Goal: Information Seeking & Learning: Compare options

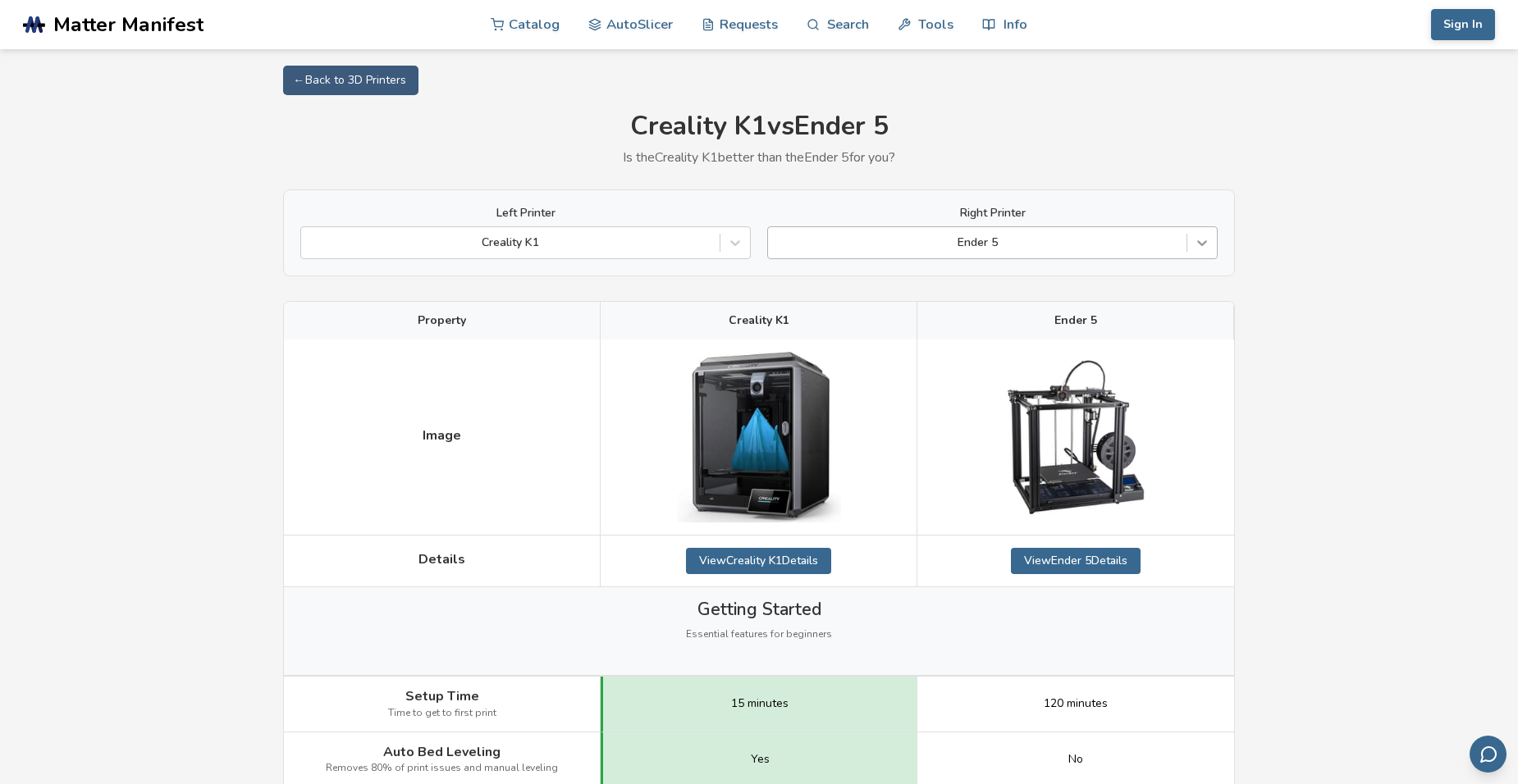
click at [1201, 242] on icon at bounding box center [1201, 242] width 16 height 16
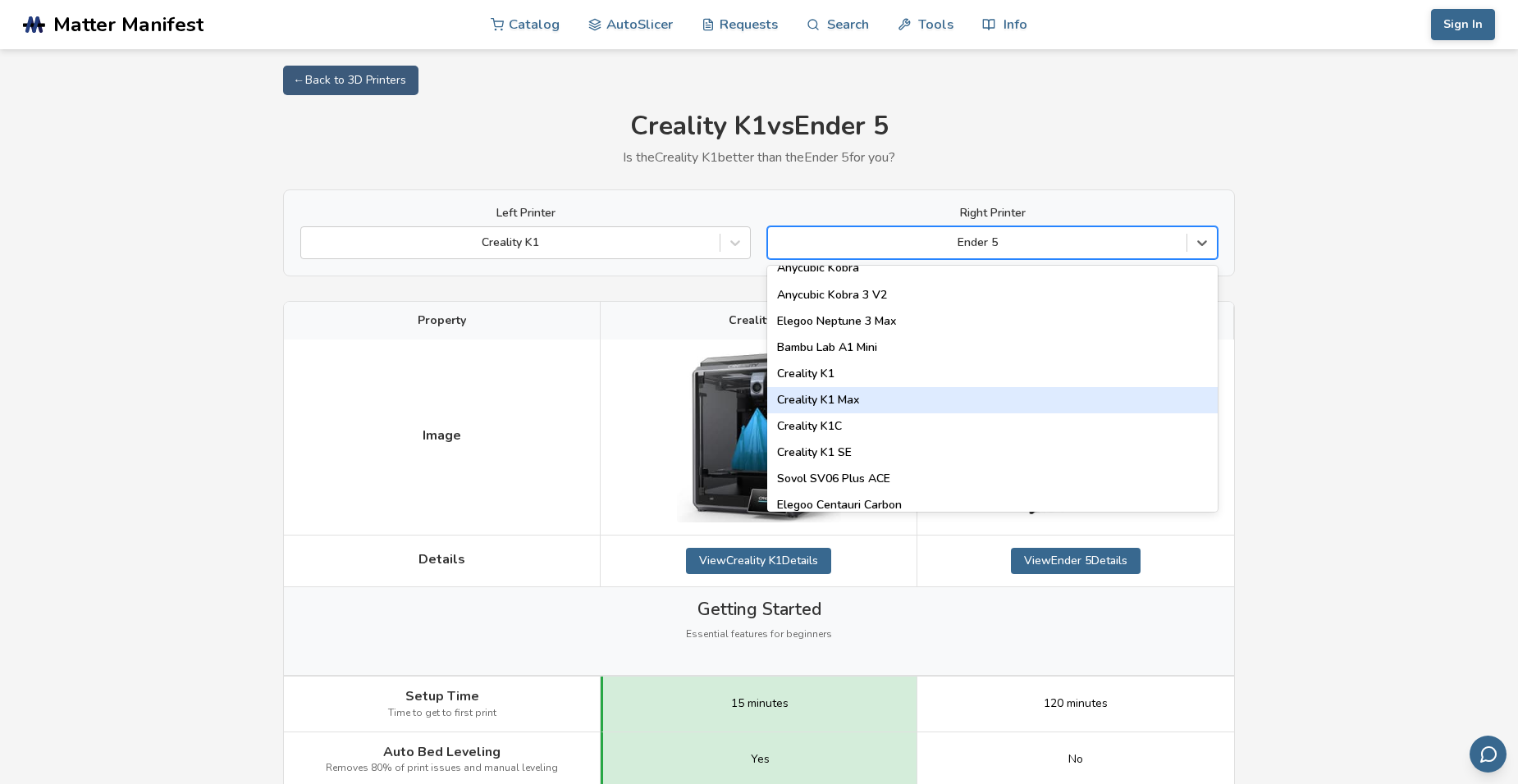
scroll to position [328, 0]
click at [833, 403] on div "Creality K1C" at bounding box center [992, 402] width 450 height 26
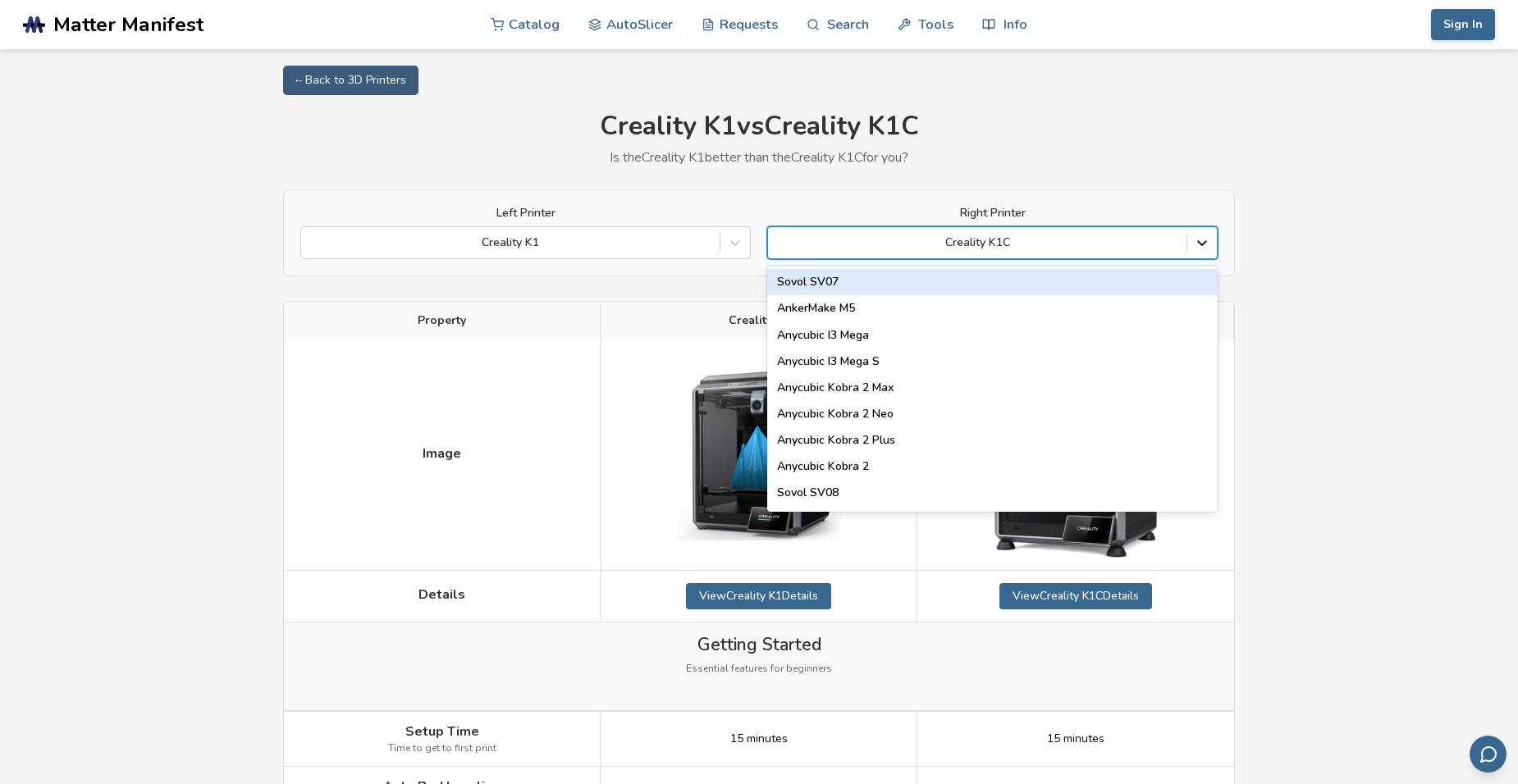
click at [1204, 245] on icon at bounding box center [1201, 244] width 10 height 6
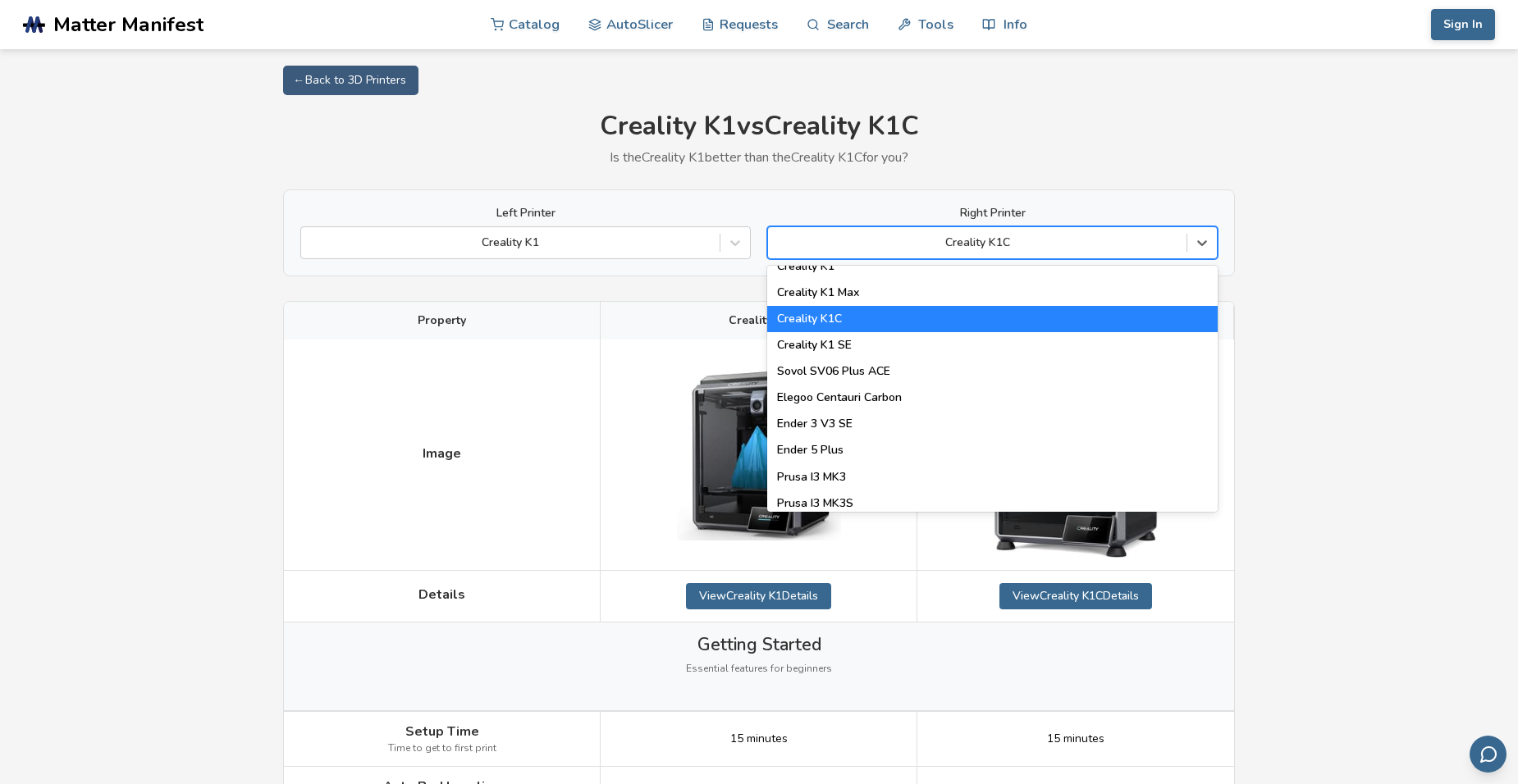
scroll to position [382, 0]
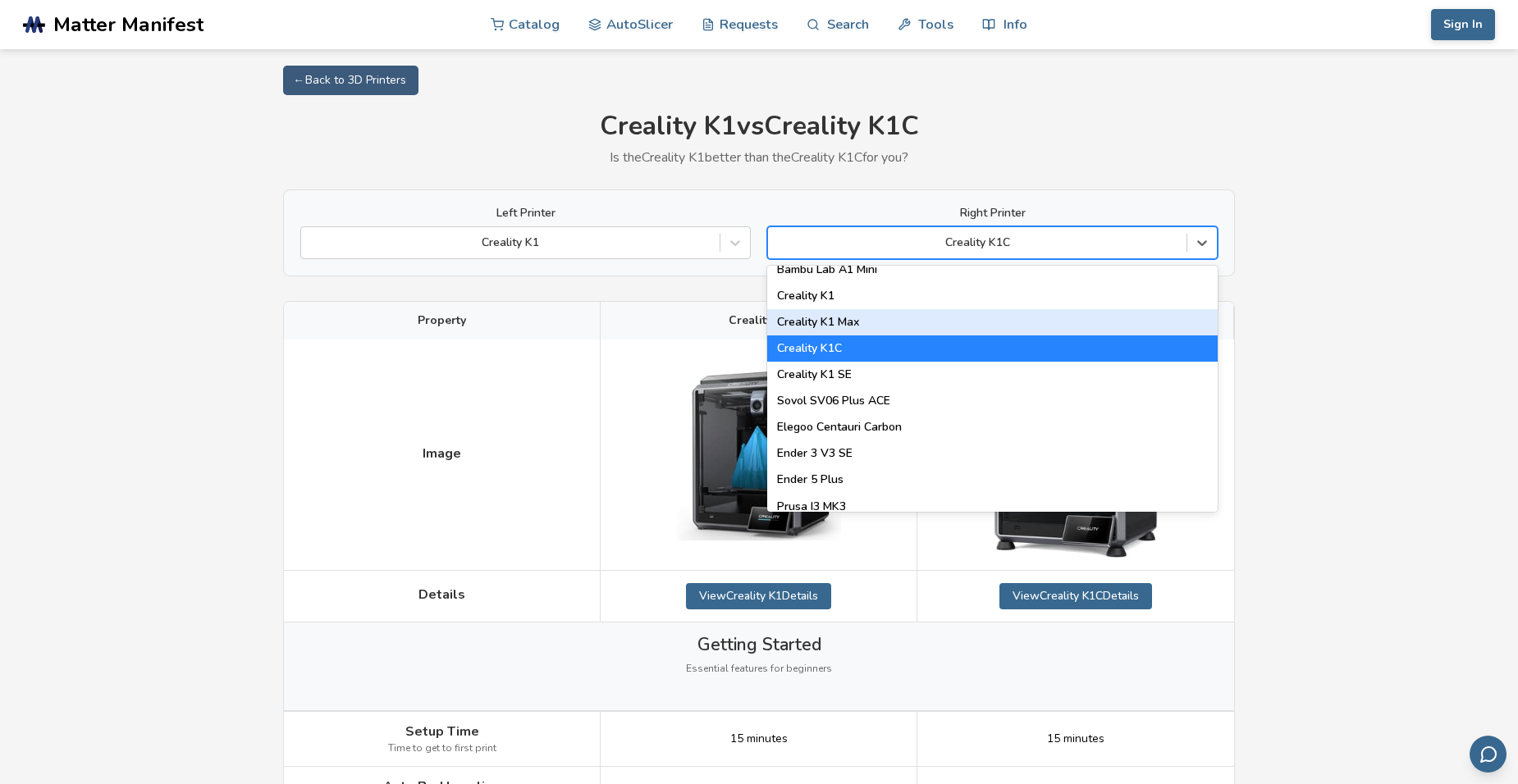
click at [838, 329] on div "Creality K1 Max" at bounding box center [992, 322] width 450 height 26
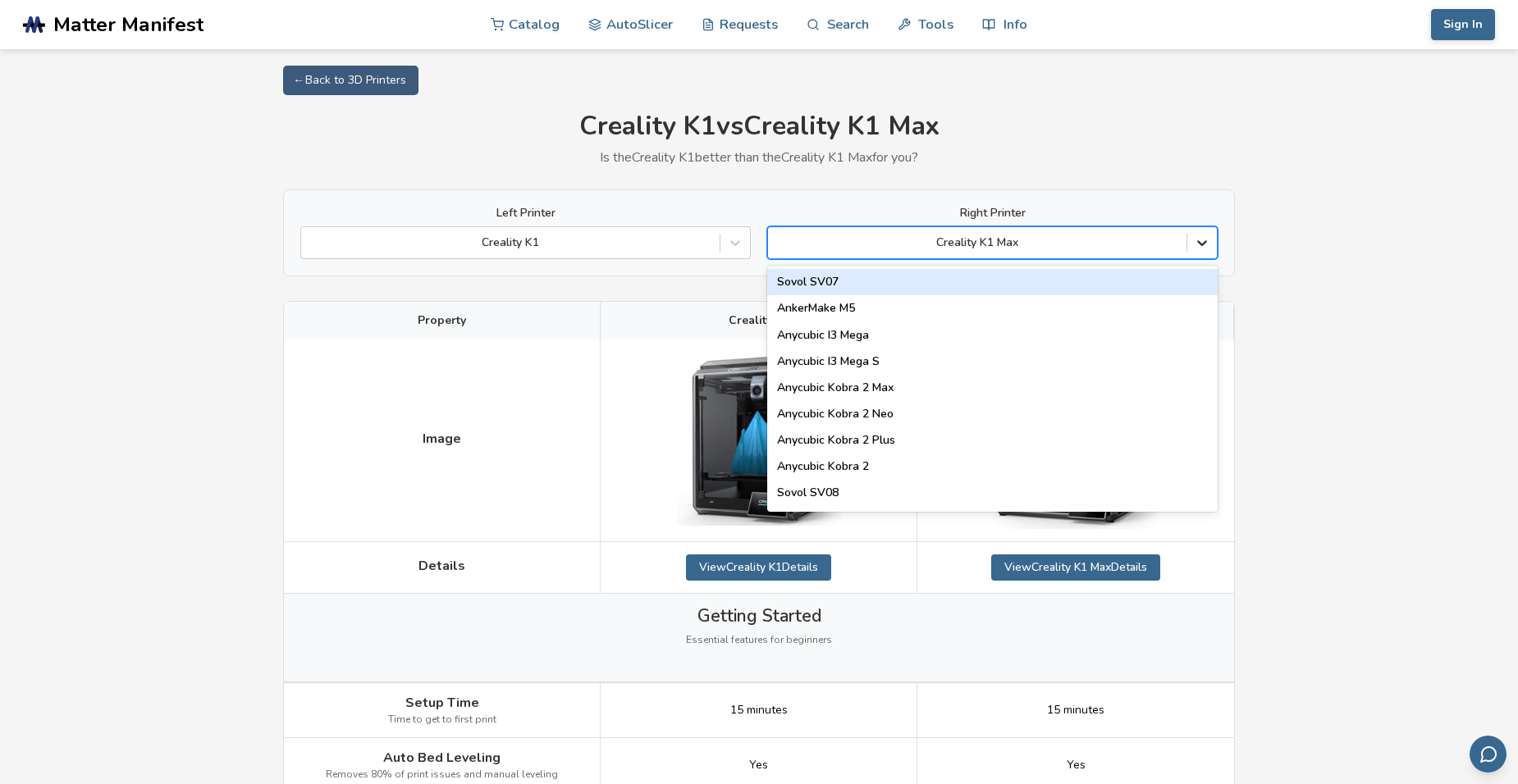
click at [1195, 248] on icon at bounding box center [1201, 242] width 16 height 16
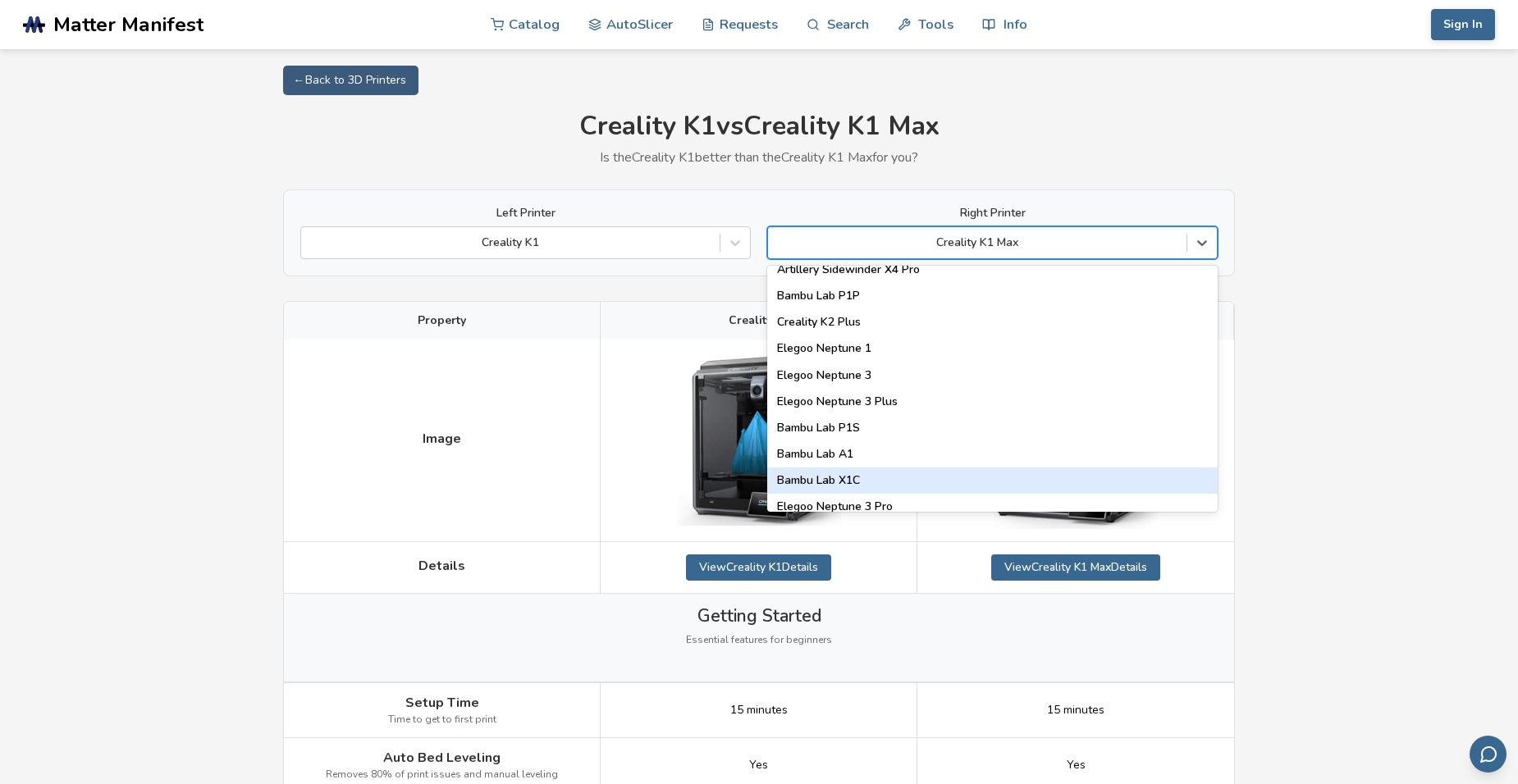
scroll to position [1038, 0]
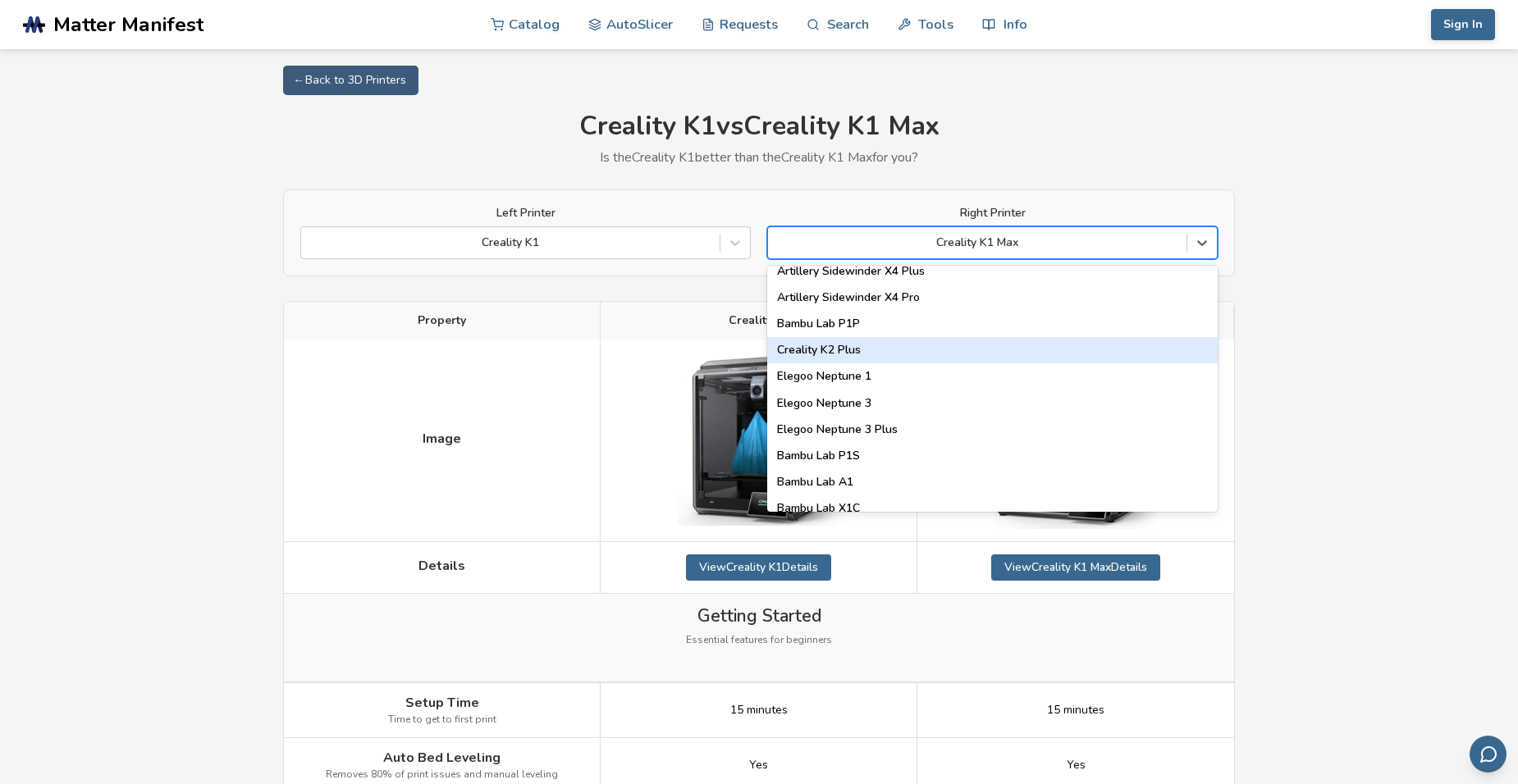
click at [839, 350] on div "Creality K2 Plus" at bounding box center [992, 350] width 450 height 26
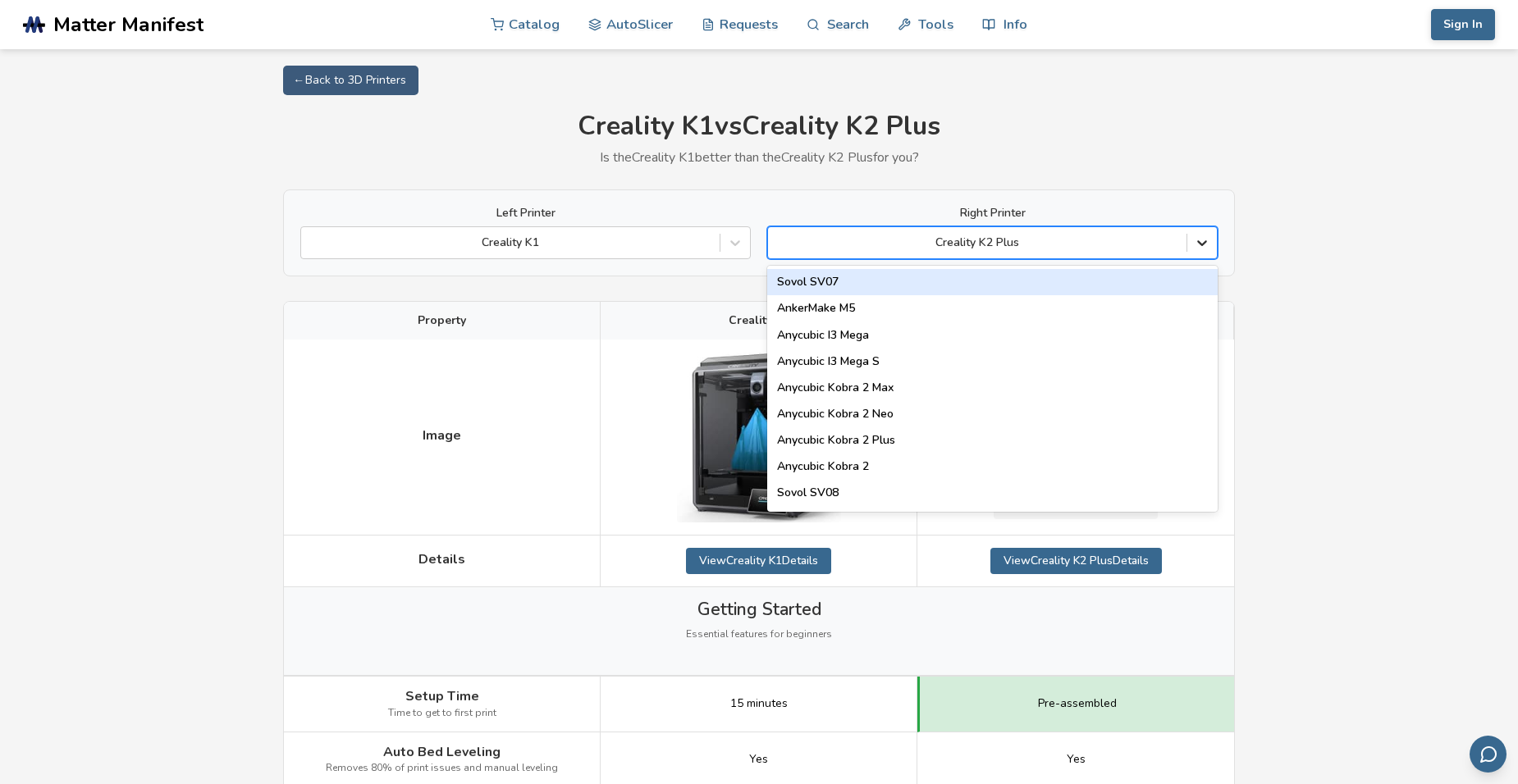
click at [1201, 241] on icon at bounding box center [1201, 242] width 16 height 16
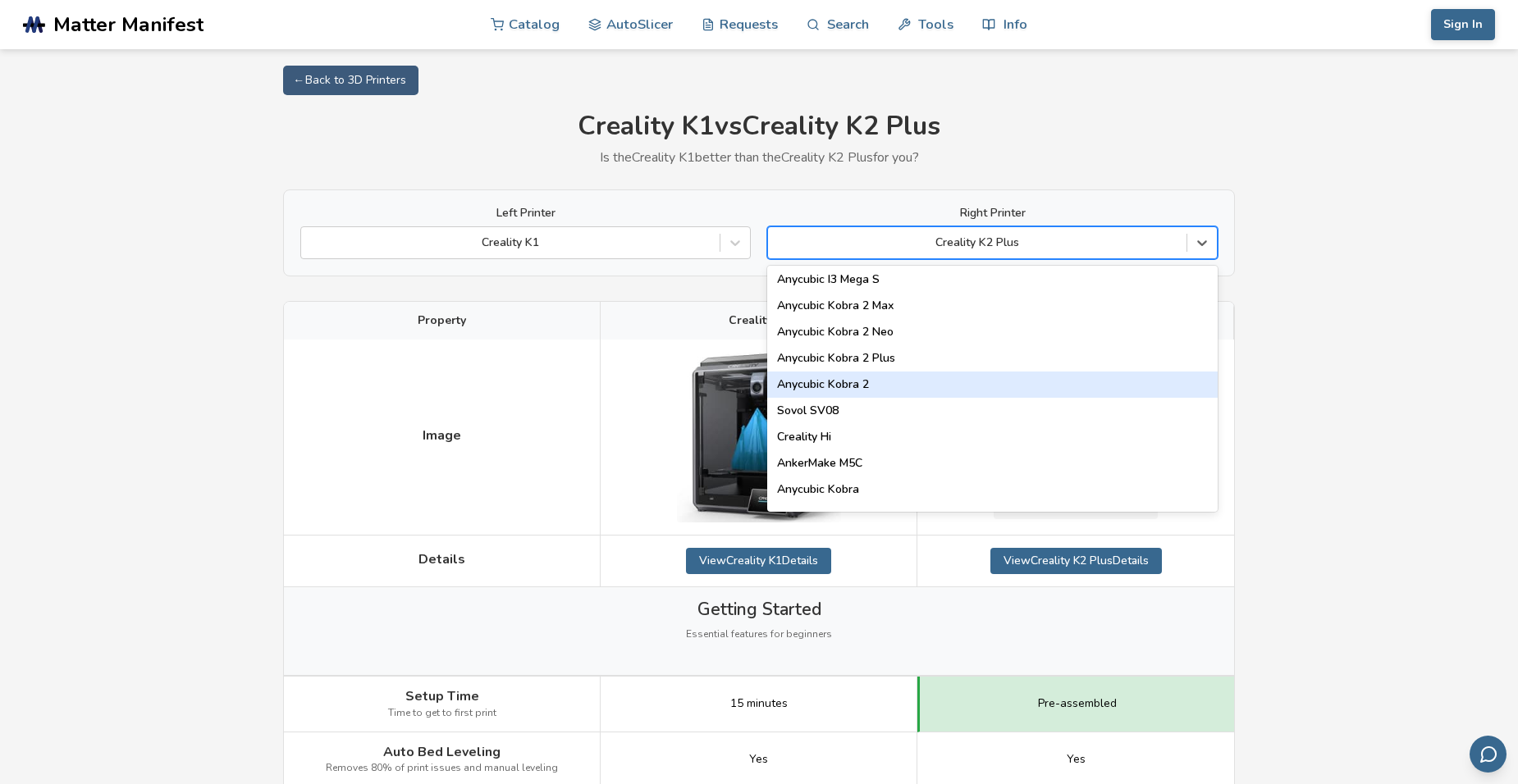
scroll to position [164, 0]
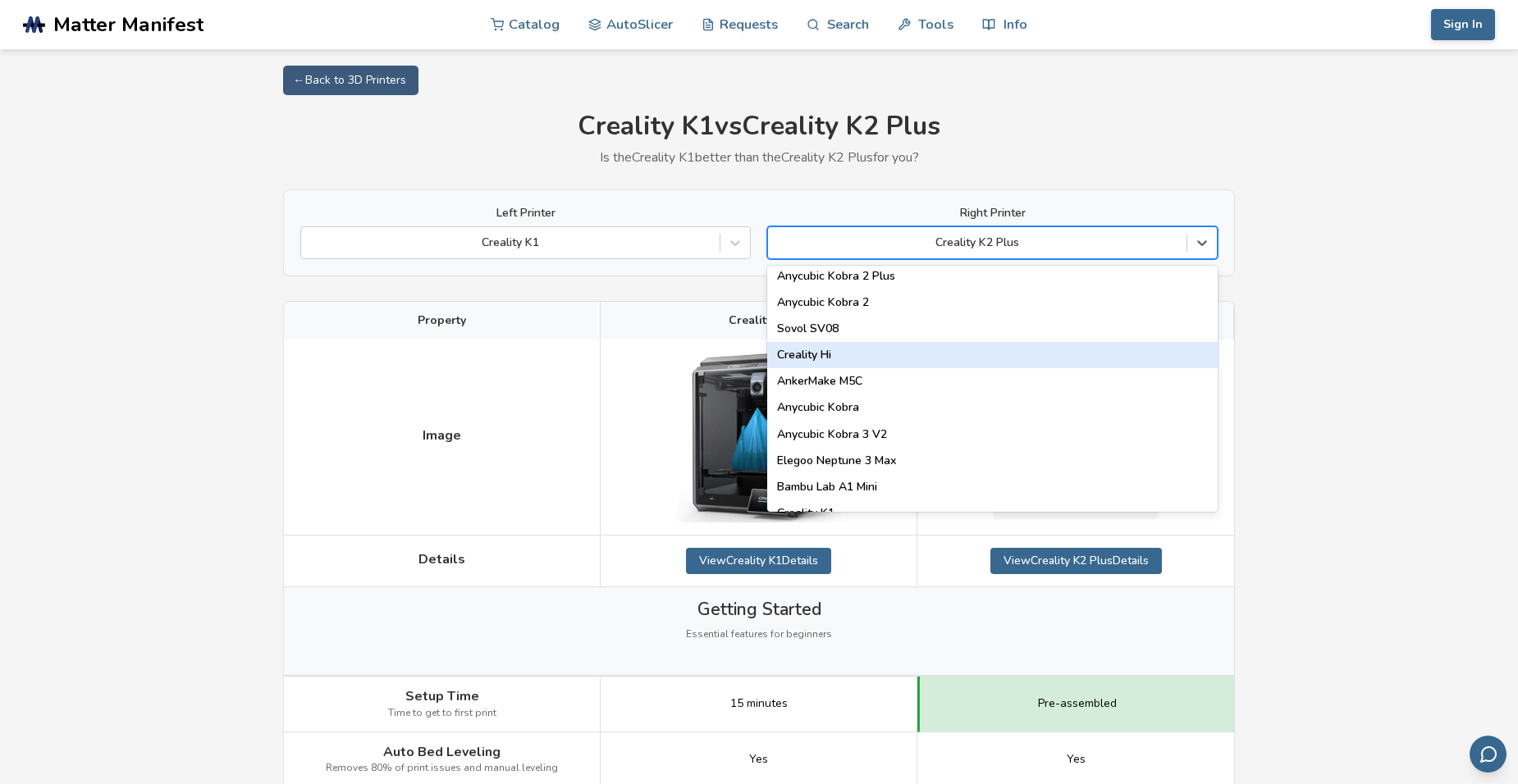
click at [814, 359] on div "Creality Hi" at bounding box center [992, 355] width 450 height 26
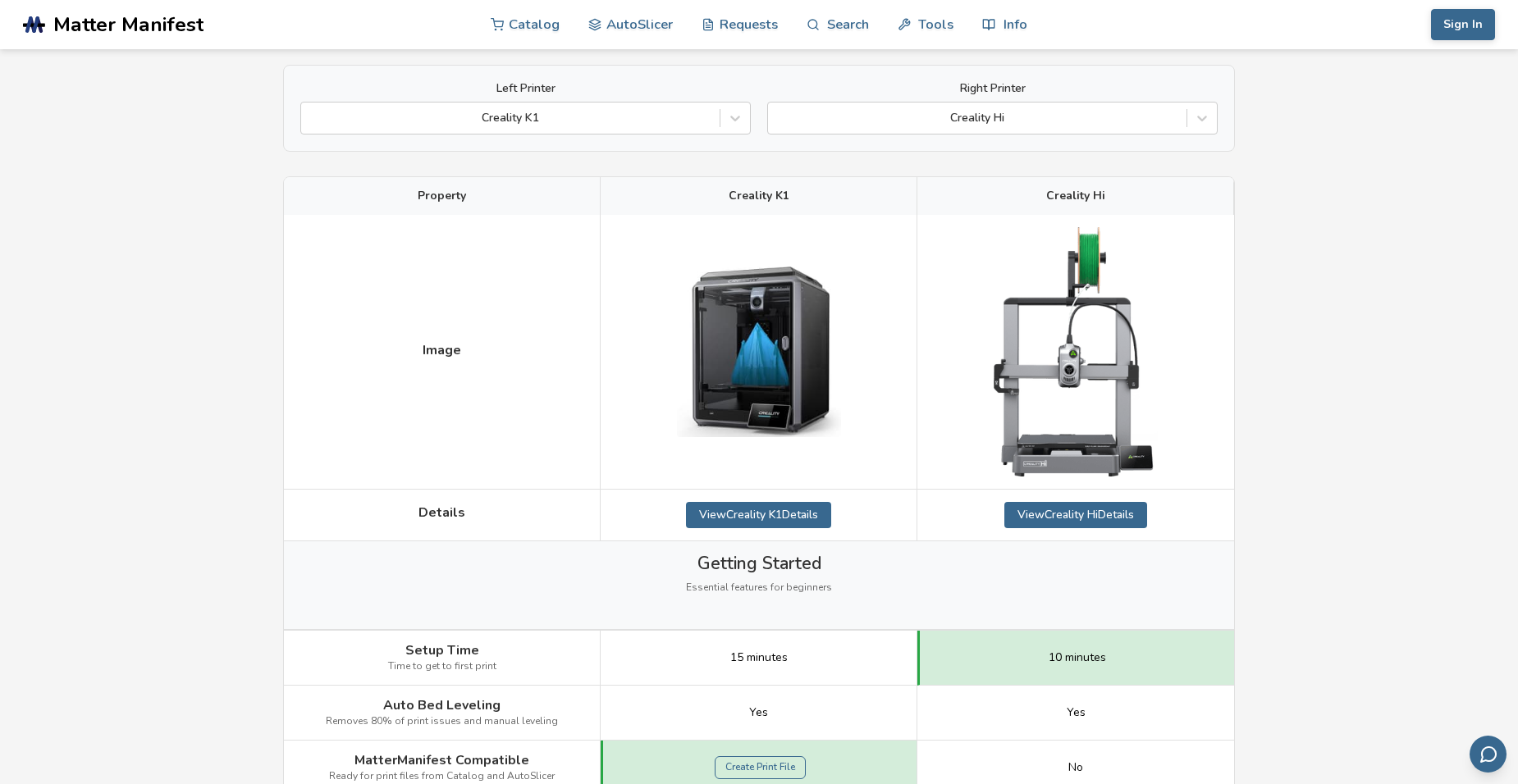
scroll to position [82, 0]
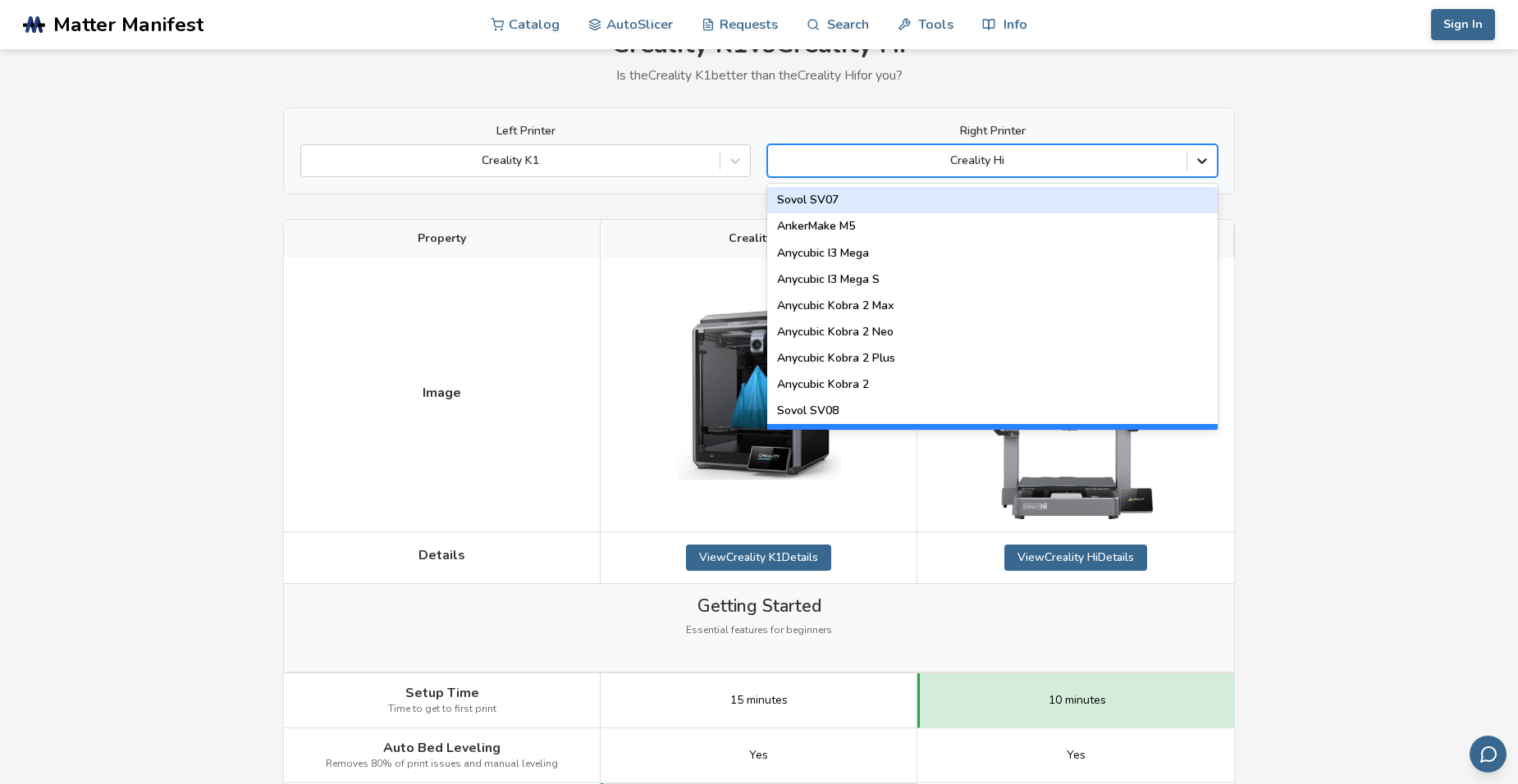
click at [1201, 164] on icon at bounding box center [1201, 160] width 16 height 16
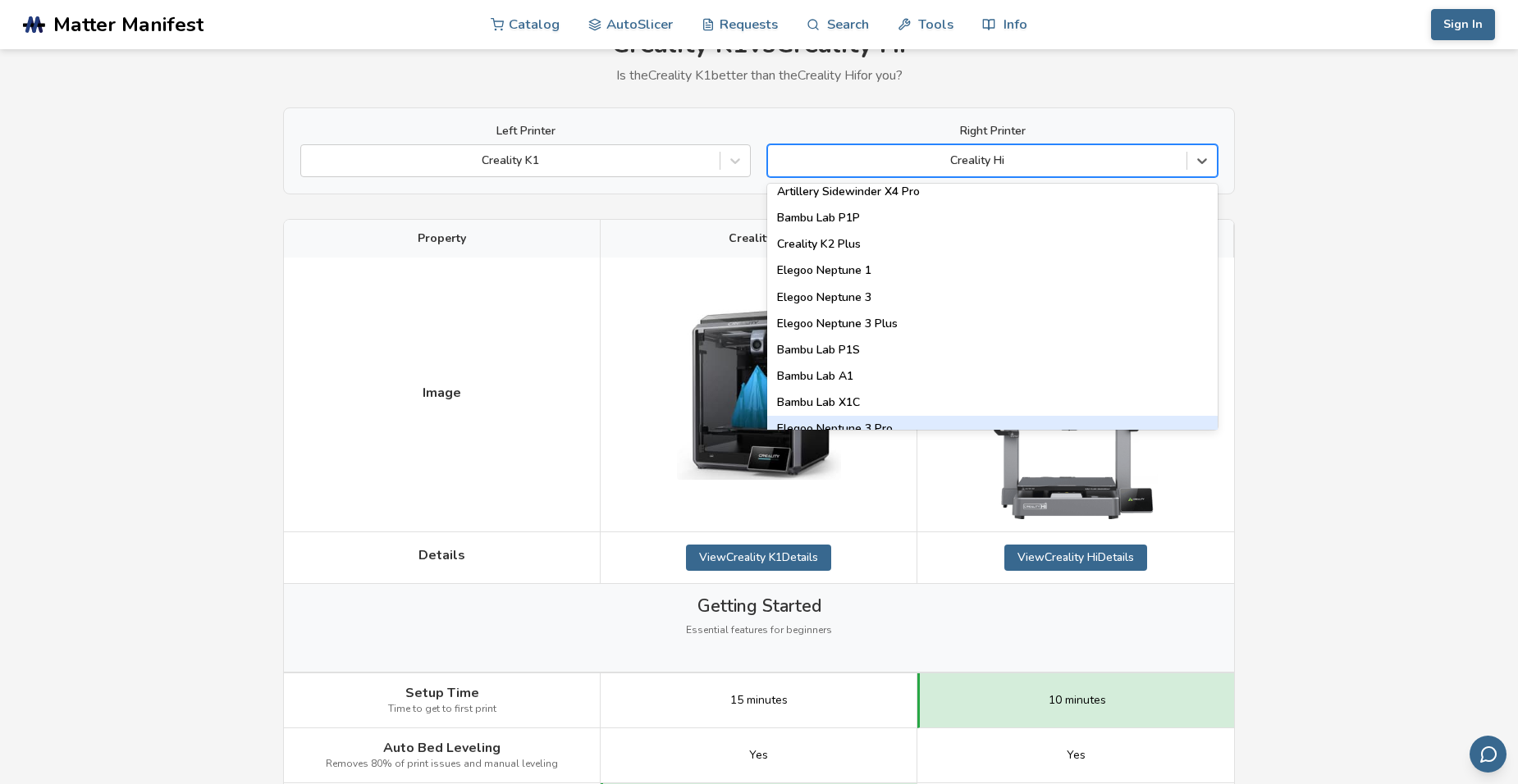
scroll to position [1037, 0]
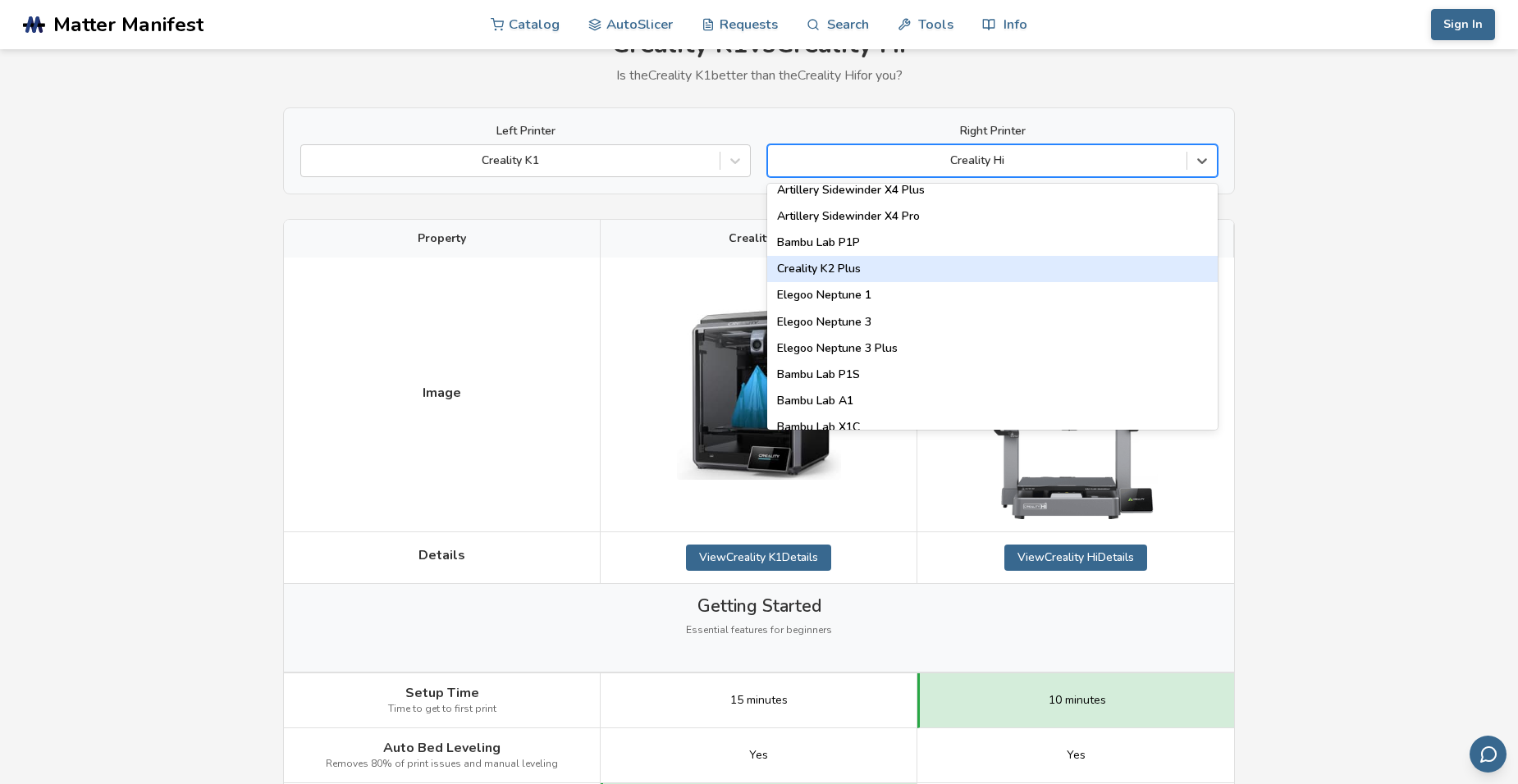
click at [827, 271] on div "Creality K2 Plus" at bounding box center [992, 269] width 450 height 26
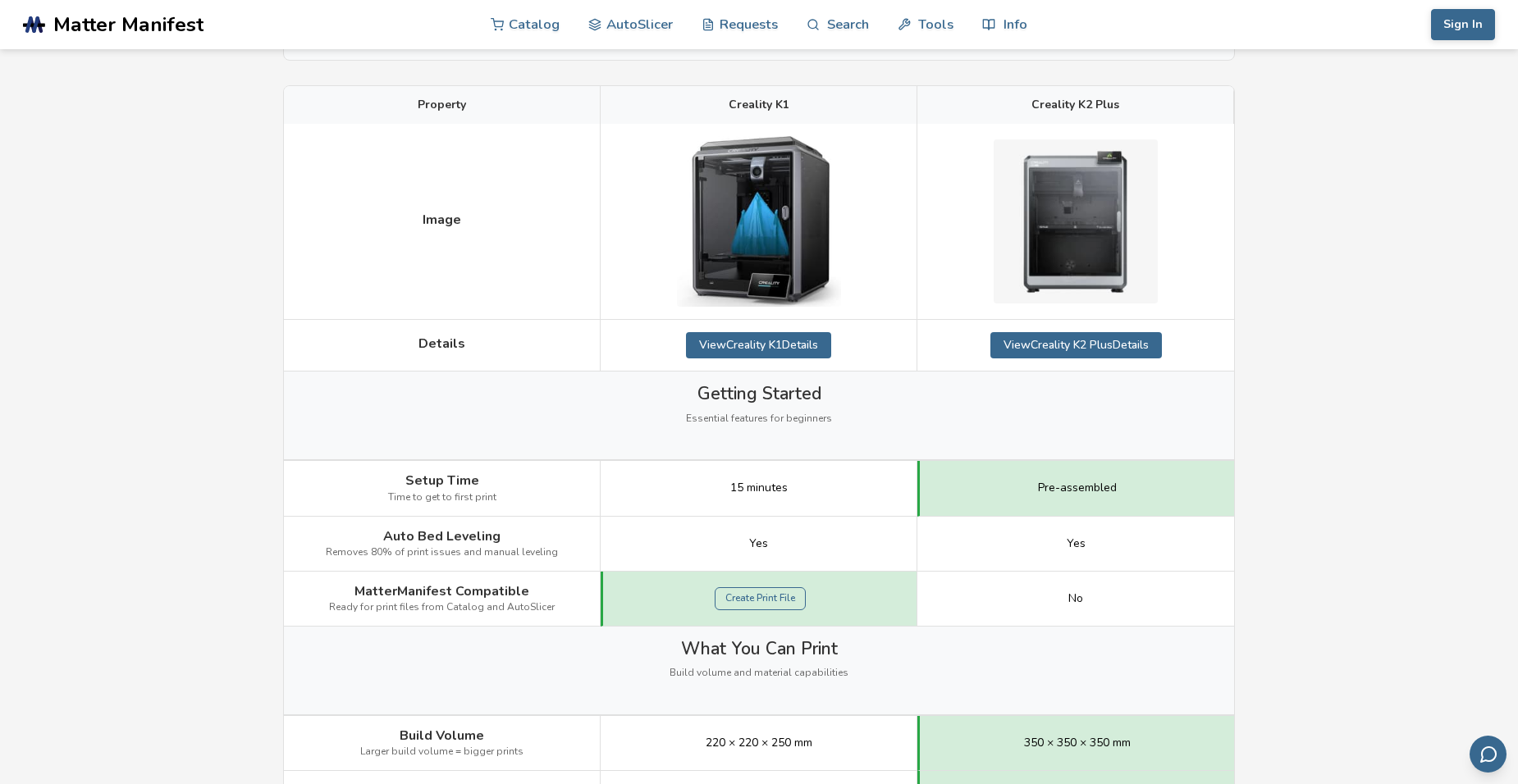
scroll to position [492, 0]
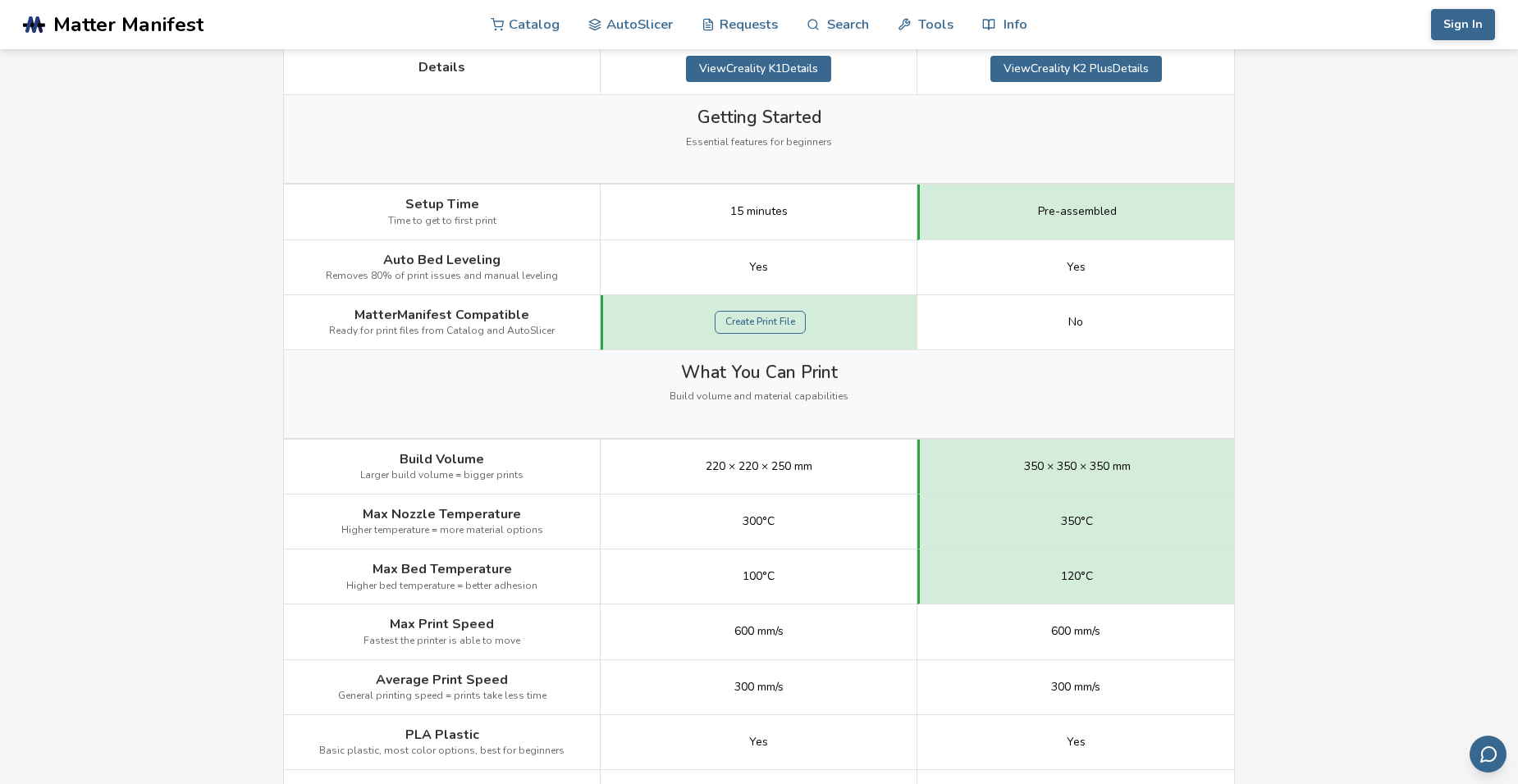
click at [1071, 324] on span "No" at bounding box center [1075, 322] width 15 height 13
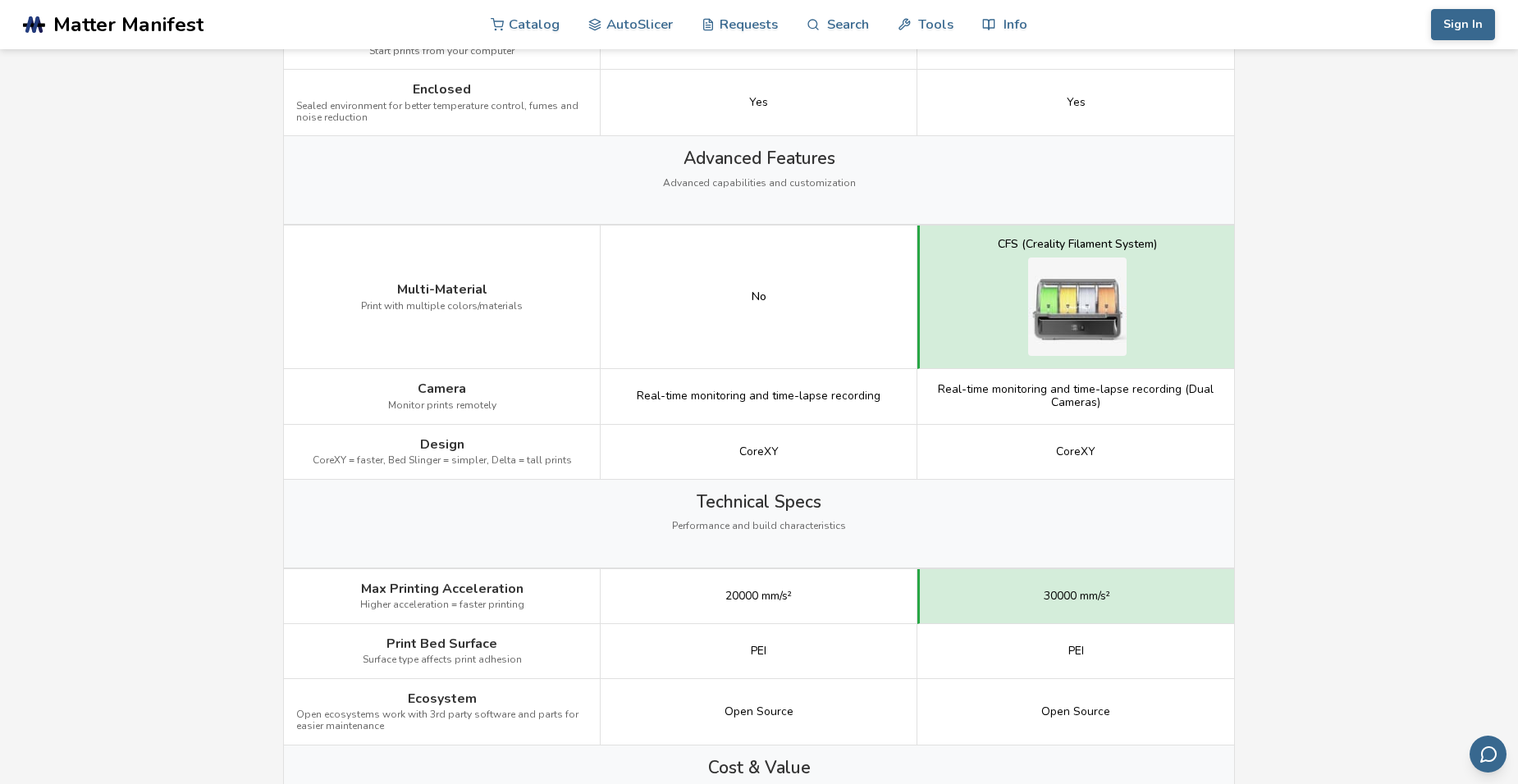
scroll to position [1066, 0]
